Goal: Navigation & Orientation: Find specific page/section

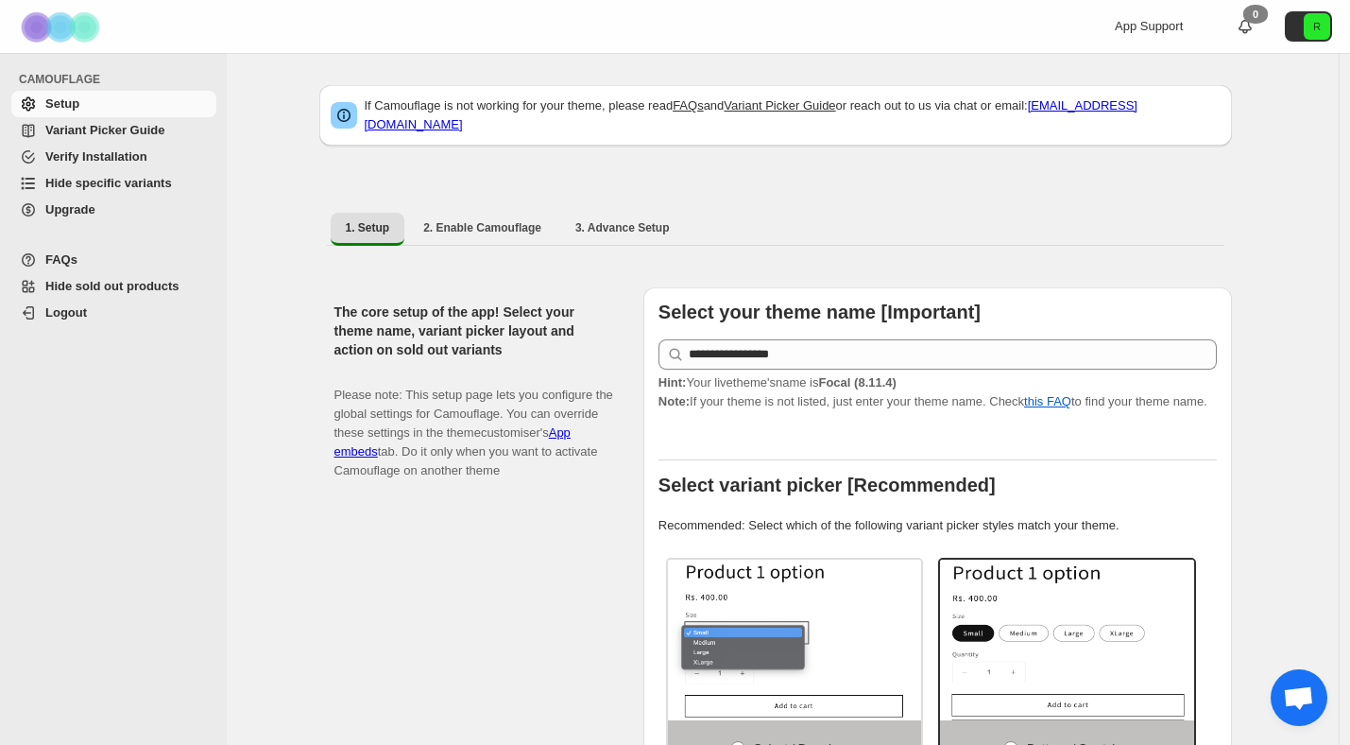
click at [102, 129] on span "Variant Picker Guide" at bounding box center [104, 130] width 119 height 14
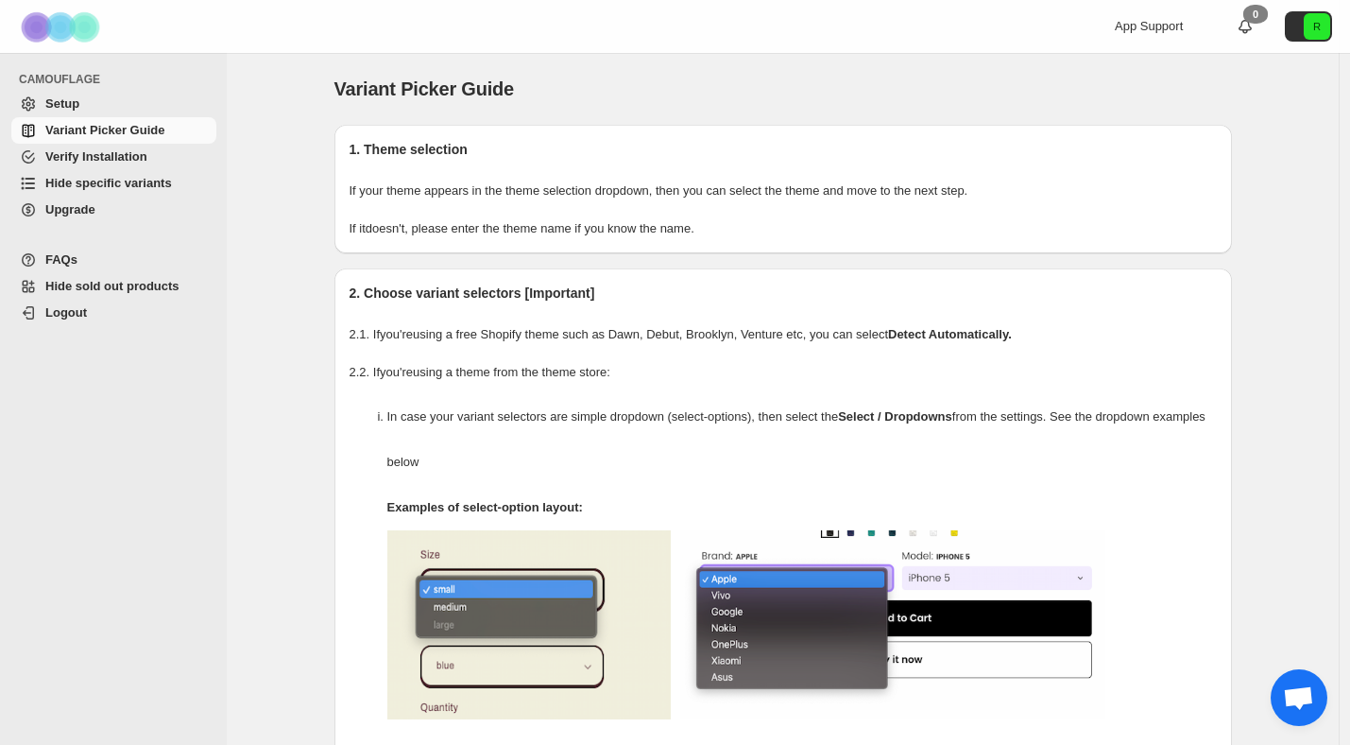
click at [80, 103] on span "Setup" at bounding box center [128, 103] width 167 height 19
